Goal: Task Accomplishment & Management: Complete application form

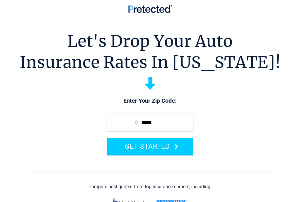
click at [156, 148] on button "GET STARTED" at bounding box center [150, 146] width 86 height 17
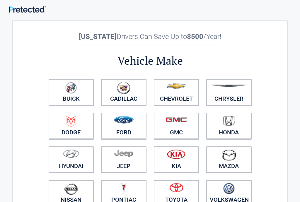
click at [66, 91] on img at bounding box center [70, 88] width 11 height 12
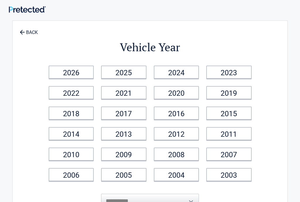
click at [67, 135] on link "2014" at bounding box center [71, 133] width 45 height 13
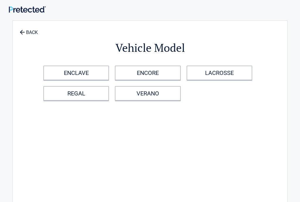
click at [73, 100] on link "REGAL" at bounding box center [76, 93] width 66 height 15
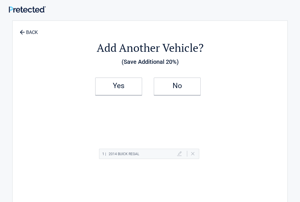
click at [169, 86] on h2 "No" at bounding box center [177, 86] width 35 height 4
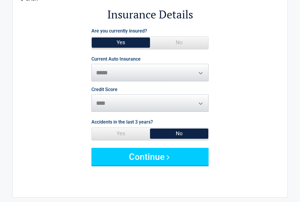
scroll to position [35, 0]
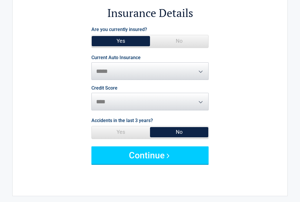
click at [134, 156] on button "Continue" at bounding box center [149, 156] width 117 height 18
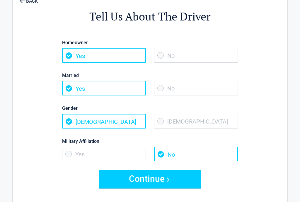
scroll to position [0, 0]
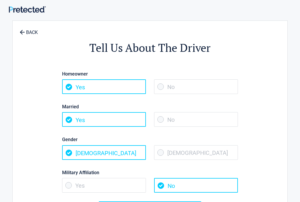
click at [159, 149] on span "Female" at bounding box center [196, 152] width 84 height 15
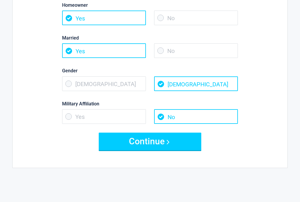
scroll to position [69, 0]
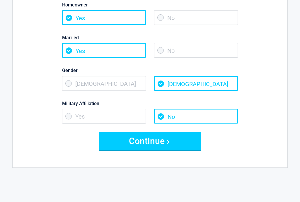
click at [145, 144] on button "Continue" at bounding box center [150, 142] width 103 height 18
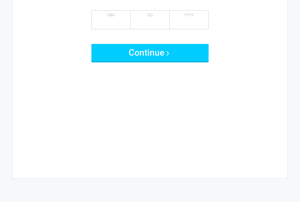
scroll to position [0, 0]
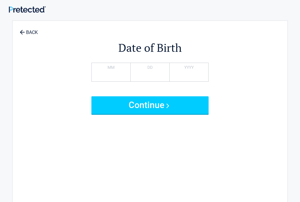
click at [142, 108] on button "Continue" at bounding box center [149, 105] width 117 height 18
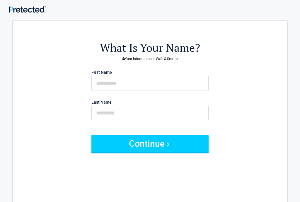
click at [145, 141] on button "Continue" at bounding box center [149, 144] width 117 height 18
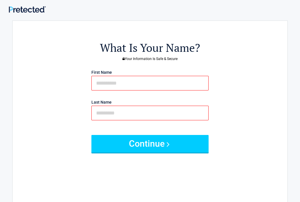
click at [141, 136] on div "What Is Your Name? Your Information Is Safe & Secure First Name Last Name Conti…" at bounding box center [150, 123] width 210 height 193
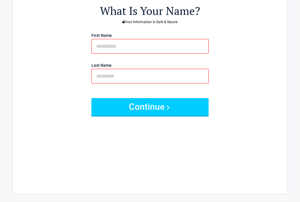
click at [138, 110] on button "Continue" at bounding box center [149, 107] width 117 height 18
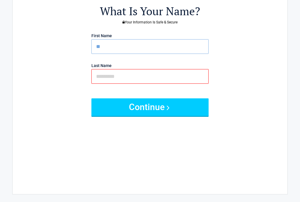
type input "**"
click at [114, 77] on input "text" at bounding box center [149, 76] width 117 height 15
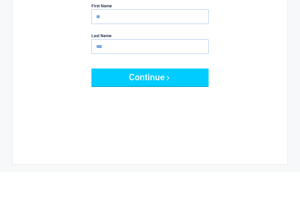
type input "****"
click at [156, 98] on button "Continue" at bounding box center [149, 107] width 117 height 18
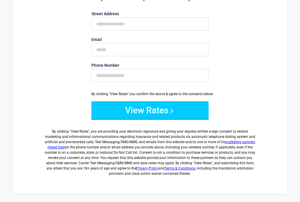
scroll to position [12, 0]
